Goal: Transaction & Acquisition: Purchase product/service

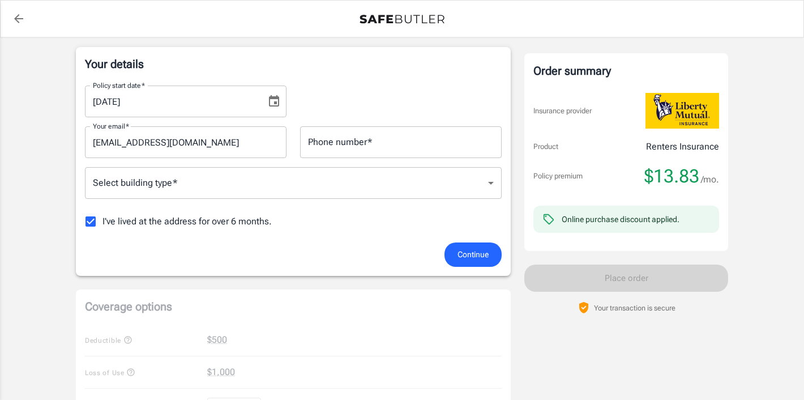
scroll to position [180, 0]
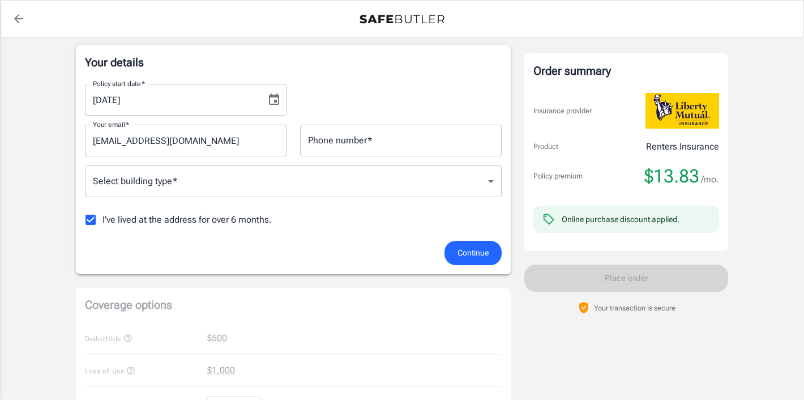
click at [306, 182] on body "Policy premium $ 13.83 /mo Liberty Mutual Renters Insurance [STREET_ADDRESS] Yo…" at bounding box center [402, 376] width 804 height 1112
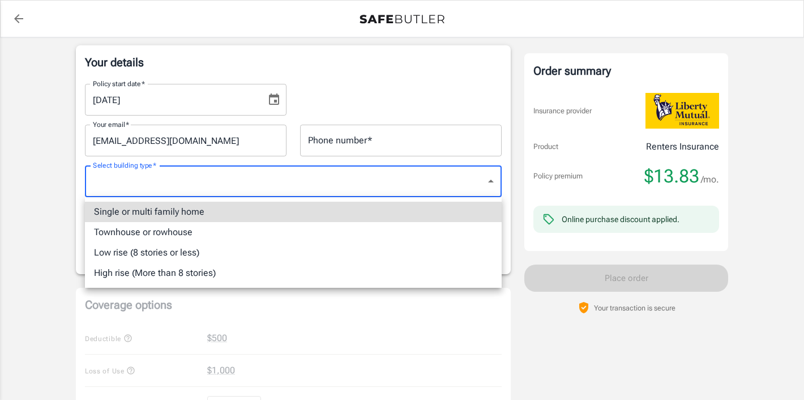
click at [254, 211] on li "Single or multi family home" at bounding box center [293, 212] width 417 height 20
type input "singlefamily"
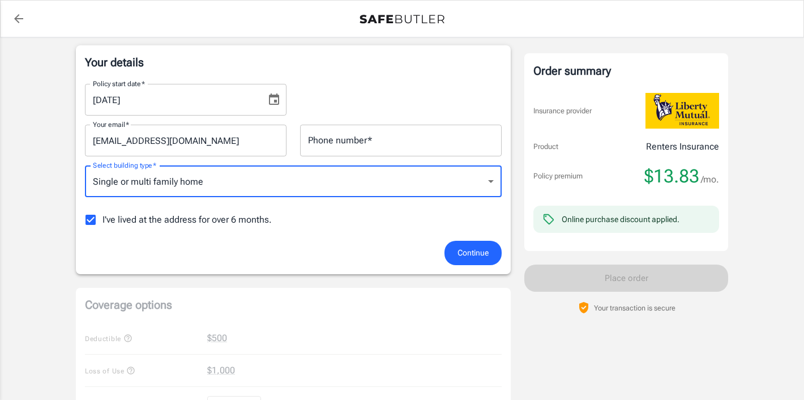
click at [274, 101] on icon "Choose date, selected date is Sep 17, 2025" at bounding box center [274, 98] width 10 height 11
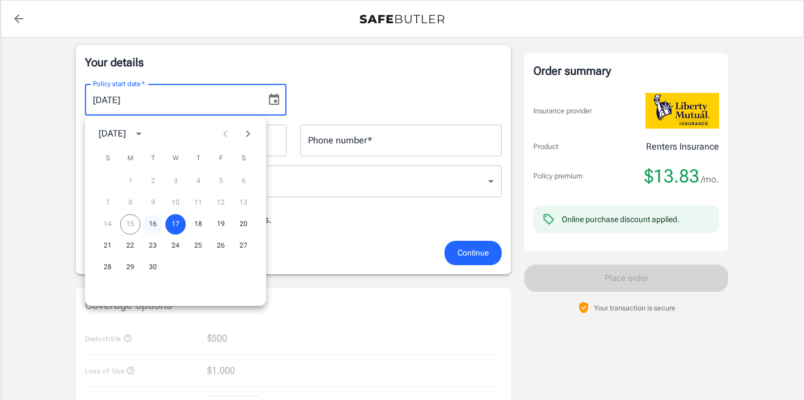
click at [152, 225] on button "16" at bounding box center [153, 224] width 20 height 20
type input "[DATE]"
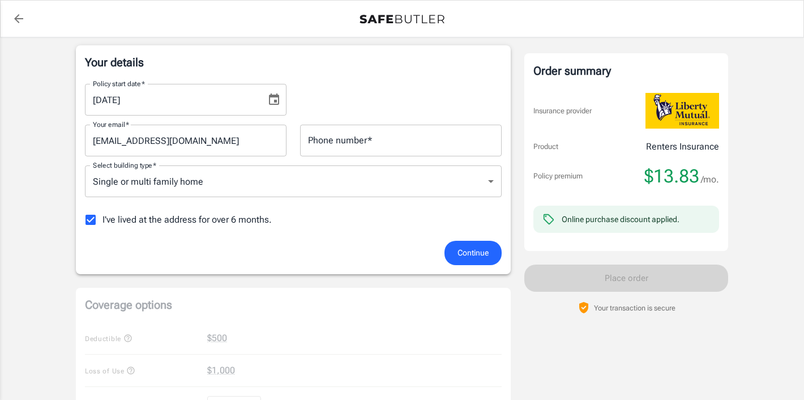
click at [207, 224] on span "I've lived at the address for over 6 months." at bounding box center [186, 220] width 169 height 14
click at [102, 224] on input "I've lived at the address for over 6 months." at bounding box center [91, 220] width 24 height 24
checkbox input "false"
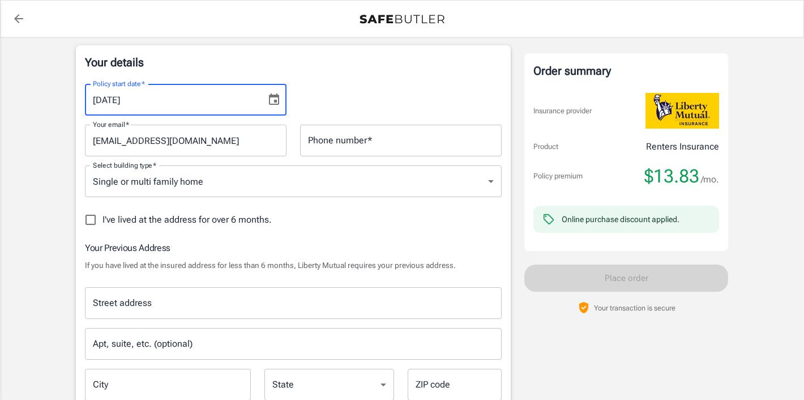
click at [193, 106] on input "[DATE]" at bounding box center [171, 100] width 173 height 32
click at [279, 100] on icon "Choose date, selected date is Sep 16, 2025" at bounding box center [274, 100] width 14 height 14
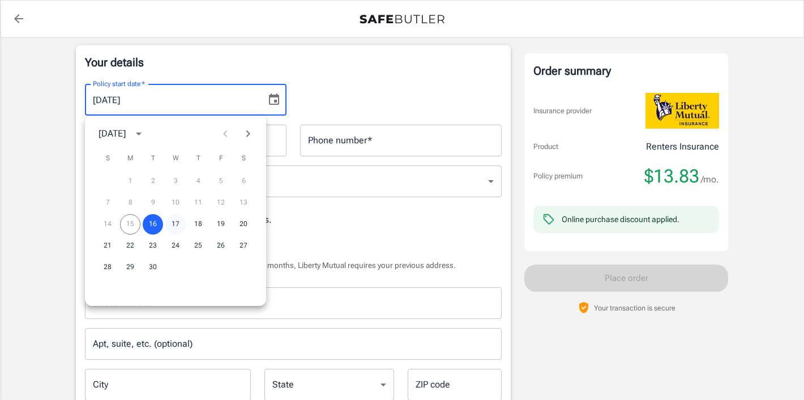
click at [183, 225] on button "17" at bounding box center [175, 224] width 20 height 20
type input "[DATE]"
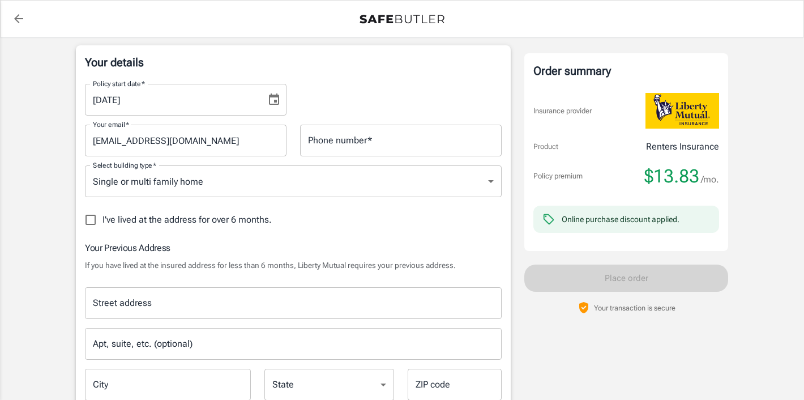
click at [357, 83] on div "Policy start date   * 09/17/2025 Policy start date   *" at bounding box center [293, 95] width 430 height 41
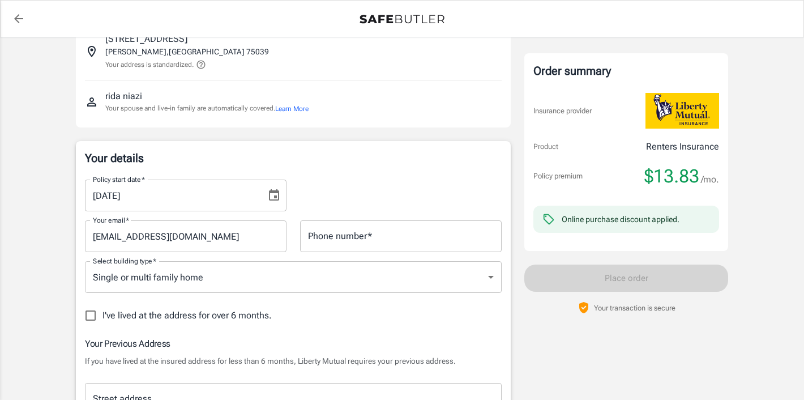
scroll to position [0, 0]
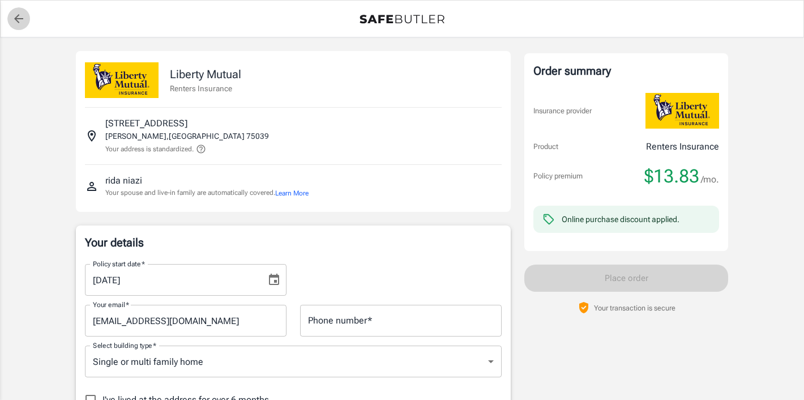
click at [8, 14] on link "back to quotes" at bounding box center [18, 18] width 23 height 23
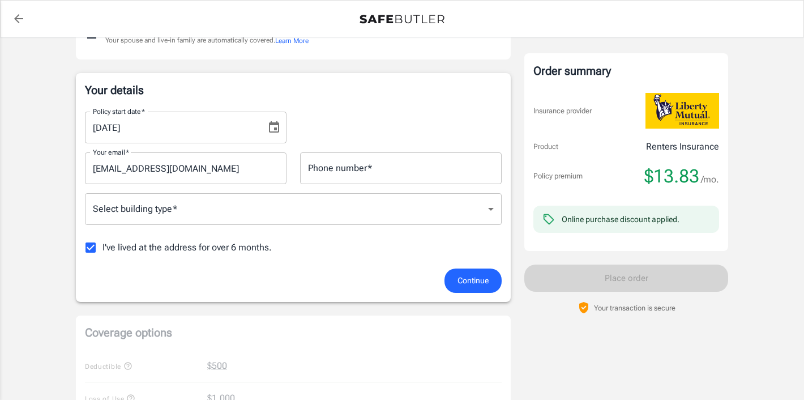
click at [208, 127] on input "[DATE]" at bounding box center [171, 128] width 173 height 32
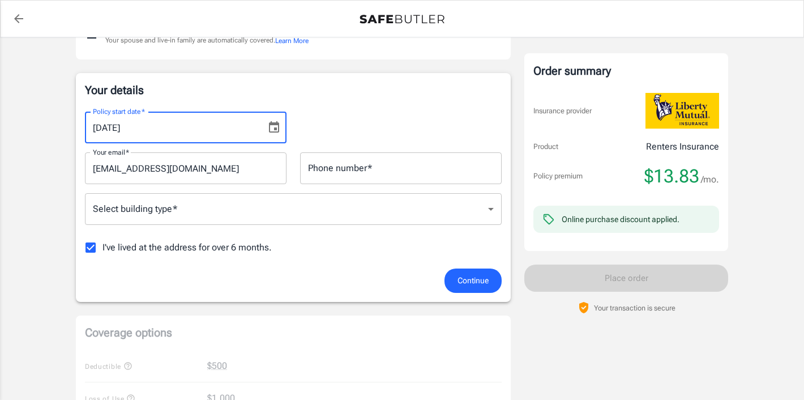
click at [255, 135] on input "[DATE]" at bounding box center [171, 128] width 173 height 32
click at [270, 128] on icon "Choose date, selected date is Sep 17, 2025" at bounding box center [274, 128] width 14 height 14
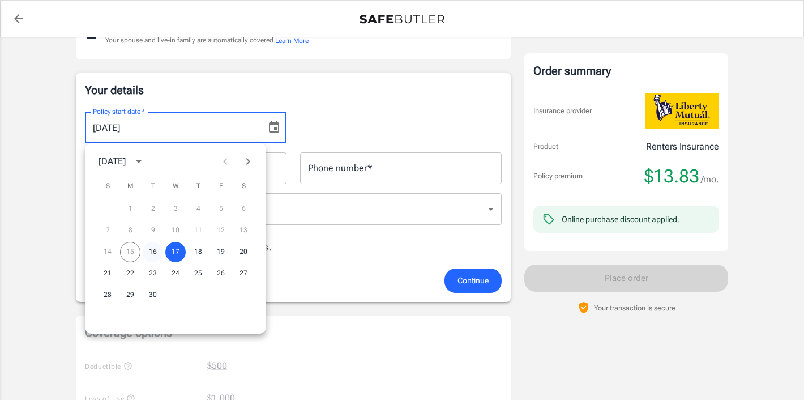
click at [151, 248] on button "16" at bounding box center [153, 252] width 20 height 20
type input "[DATE]"
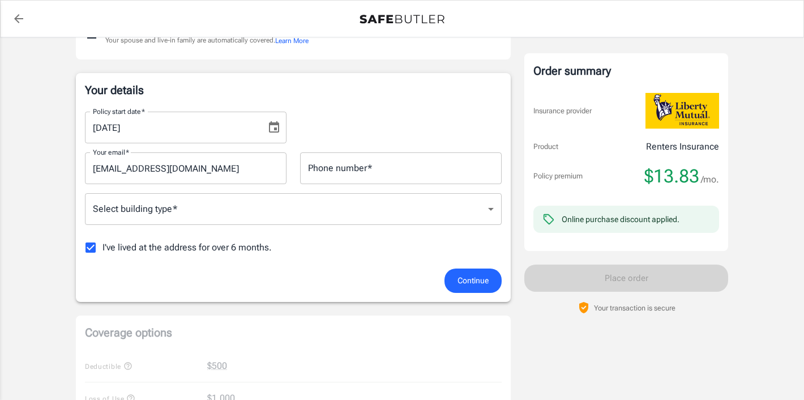
click at [319, 157] on div "Phone number   * Phone number   *" at bounding box center [401, 168] width 202 height 32
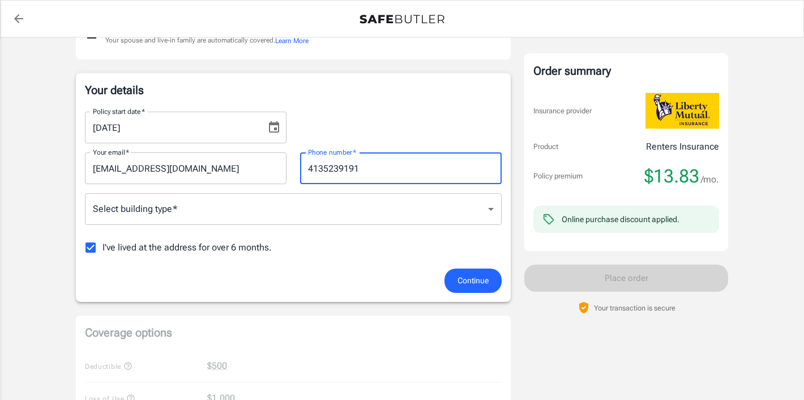
type input "4135239191"
click at [274, 200] on body "Policy premium $ 13.83 /mo Liberty Mutual Renters Insurance [STREET_ADDRESS] Yo…" at bounding box center [402, 404] width 804 height 1112
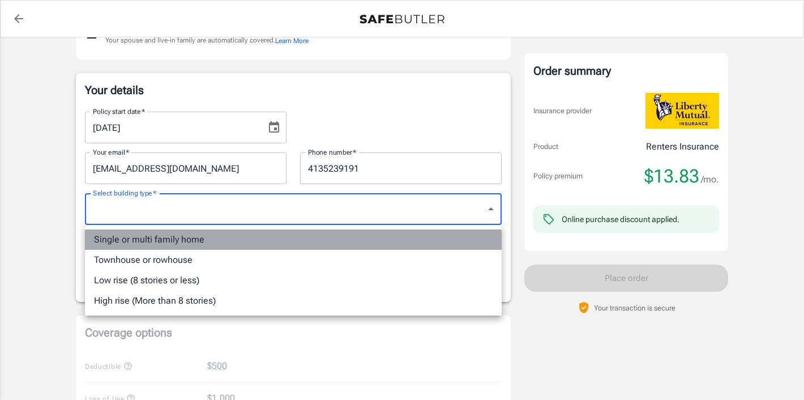
click at [173, 230] on li "Single or multi family home" at bounding box center [293, 239] width 417 height 20
type input "singlefamily"
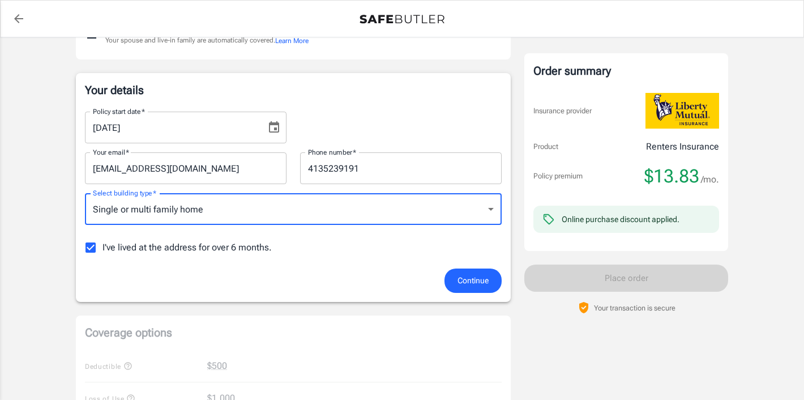
click at [151, 248] on span "I've lived at the address for over 6 months." at bounding box center [186, 248] width 169 height 14
click at [102, 248] on input "I've lived at the address for over 6 months." at bounding box center [91, 247] width 24 height 24
checkbox input "false"
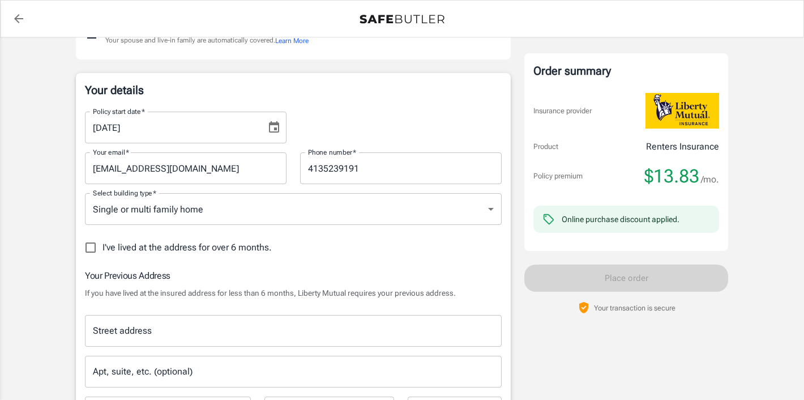
click at [135, 323] on input "Street address" at bounding box center [293, 331] width 406 height 22
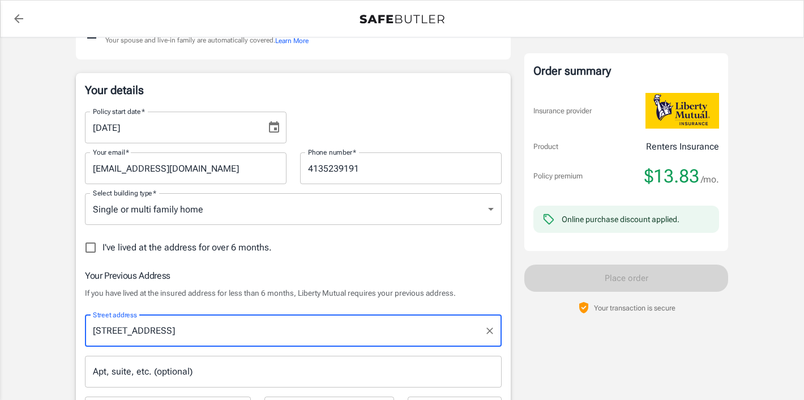
type input "[STREET_ADDRESS]"
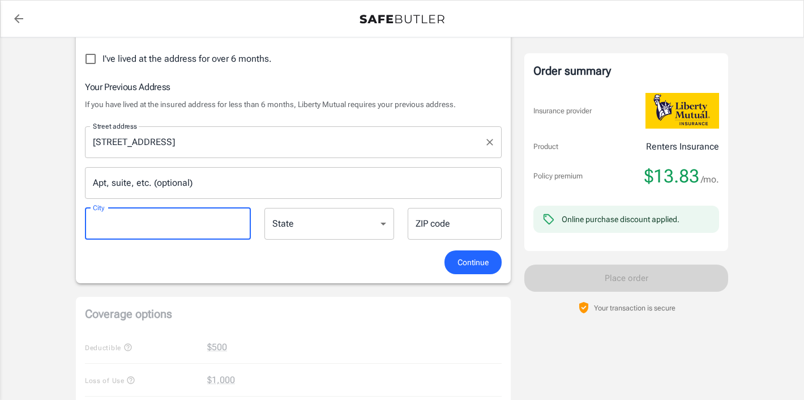
scroll to position [365, 0]
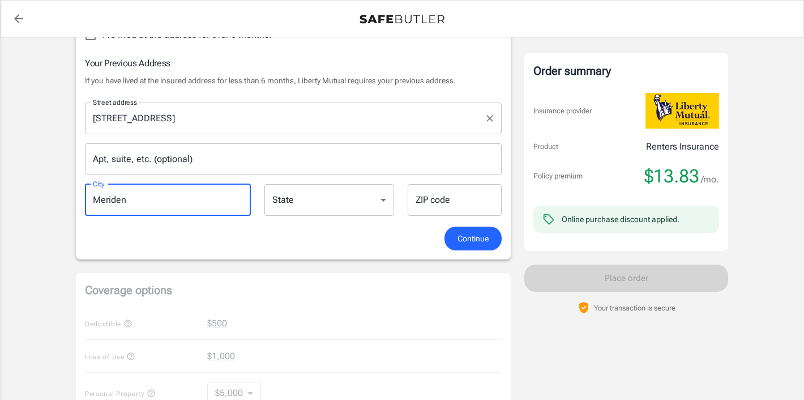
type input "Meriden"
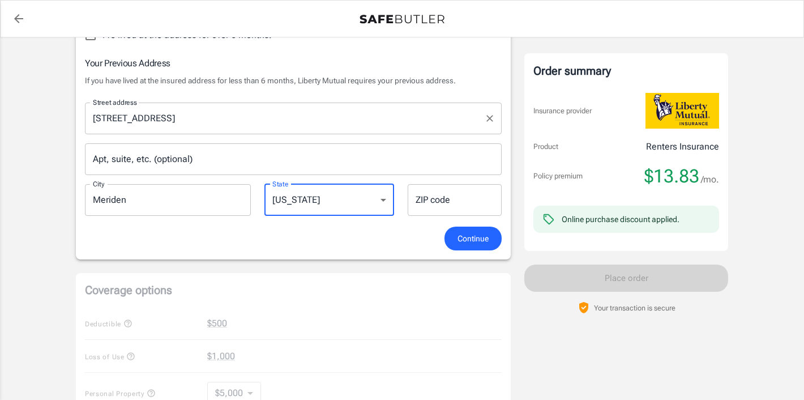
select select "CT"
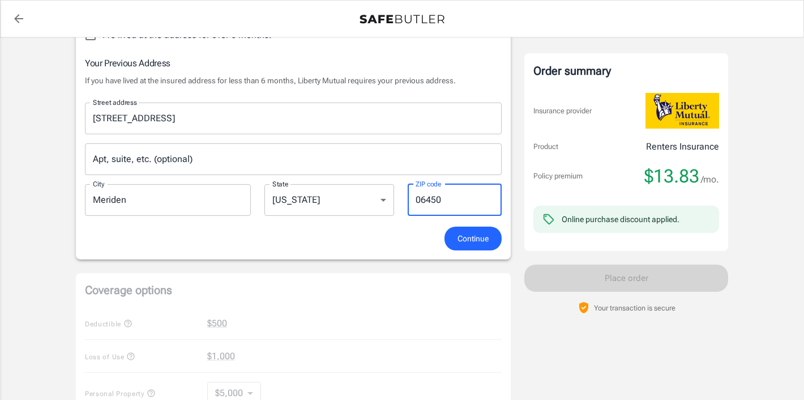
type input "06450"
click at [242, 251] on div "Your details Policy start date   * [DATE] Policy start date   * Your email   * …" at bounding box center [293, 60] width 435 height 398
click at [470, 235] on span "Continue" at bounding box center [472, 239] width 31 height 14
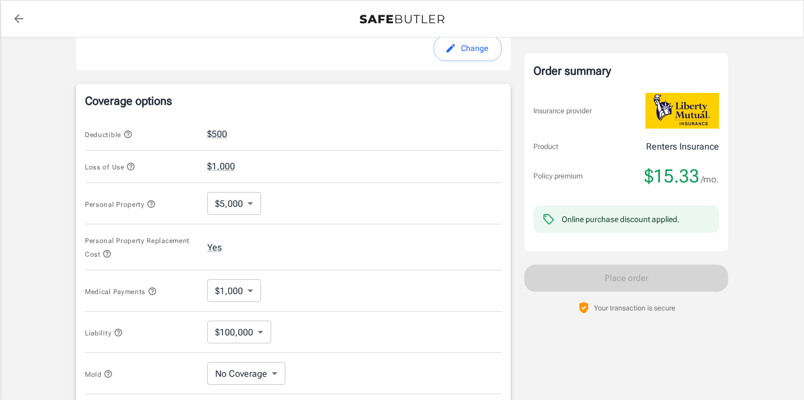
scroll to position [425, 0]
